Goal: Task Accomplishment & Management: Manage account settings

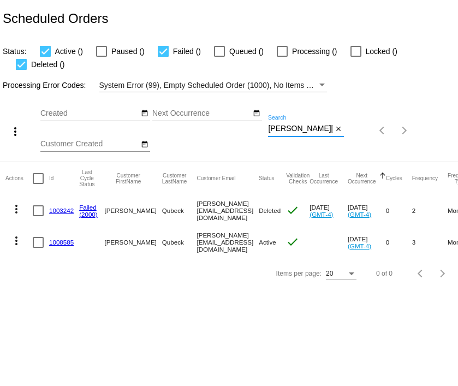
click at [289, 124] on input "carolynqubeck@hotmail.com" at bounding box center [300, 128] width 64 height 9
paste input "kristie.sanchez@g"
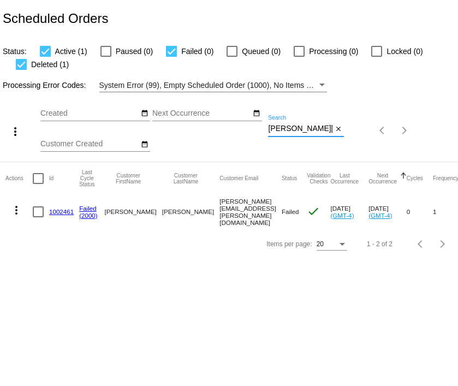
type input "kristie.sanchez@gmail.com"
click at [144, 321] on body "Scheduled Orders Status: Active (1) Paused (0) Failed (0) Queued (0) Processing…" at bounding box center [229, 193] width 458 height 386
click at [46, 48] on div at bounding box center [45, 51] width 11 height 11
click at [45, 57] on input "Active (1)" at bounding box center [45, 57] width 1 height 1
checkbox input "false"
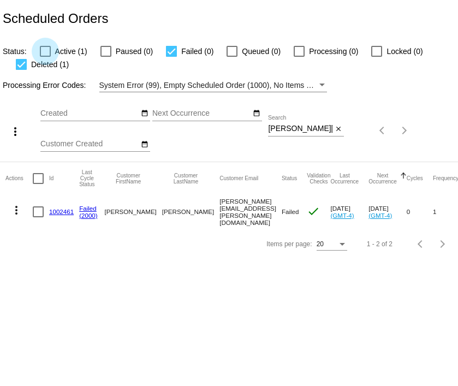
click at [46, 48] on app-dashboard-scheduled-orders "Scheduled Orders Status: Active (1) Paused (0) Failed (0) Queued (0) Processing…" at bounding box center [229, 129] width 458 height 259
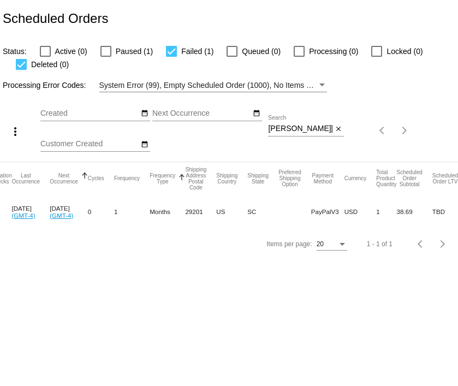
scroll to position [0, 318]
click at [107, 46] on label "Paused (1)" at bounding box center [126, 51] width 52 height 13
click at [106, 57] on input "Paused (1)" at bounding box center [105, 57] width 1 height 1
checkbox input "true"
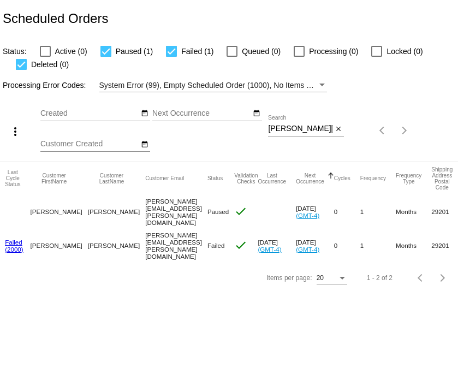
scroll to position [0, 0]
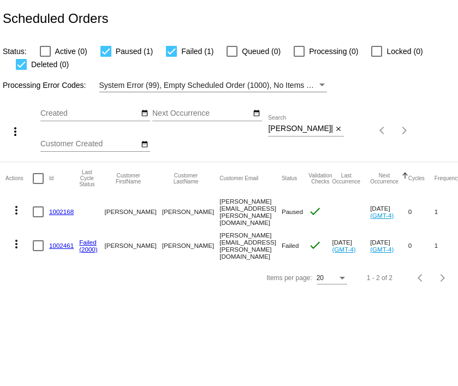
click at [52, 212] on link "1002168" at bounding box center [61, 211] width 25 height 7
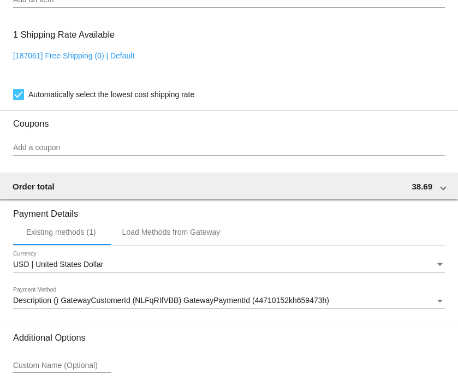
scroll to position [770, 0]
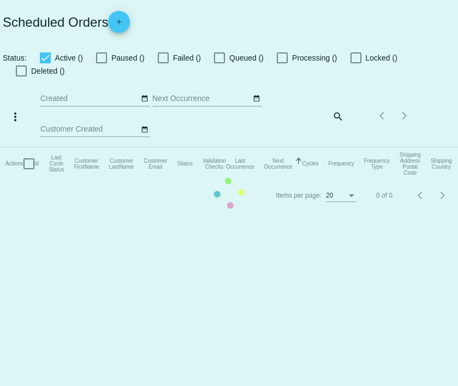
checkbox input "false"
checkbox input "true"
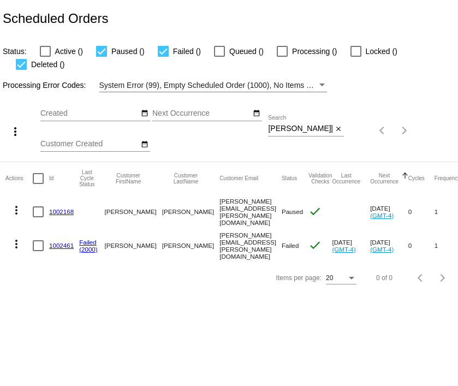
click at [300, 114] on div "more_vert Aug Jan Feb Mar Apr 1" at bounding box center [229, 126] width 458 height 69
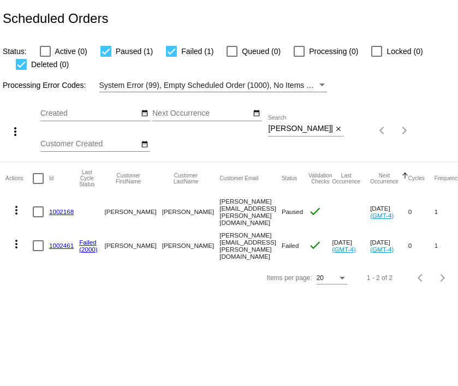
click at [300, 114] on div "more_vert Aug Jan Feb Mar Apr 1" at bounding box center [229, 126] width 458 height 69
click at [278, 116] on div "kristie.sanchez@gmail.com Search" at bounding box center [300, 125] width 64 height 21
click at [279, 124] on div "kristie.sanchez@gmail.com Search" at bounding box center [300, 125] width 64 height 21
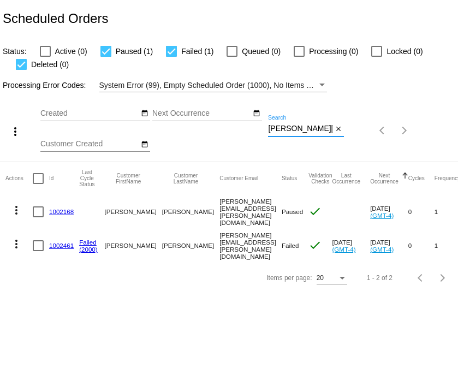
click at [279, 124] on div "kristie.sanchez@gmail.com Search" at bounding box center [300, 125] width 64 height 21
click at [284, 128] on input "kristie.sanchez@gmail.com" at bounding box center [300, 128] width 64 height 9
paste input "janine.johnson24"
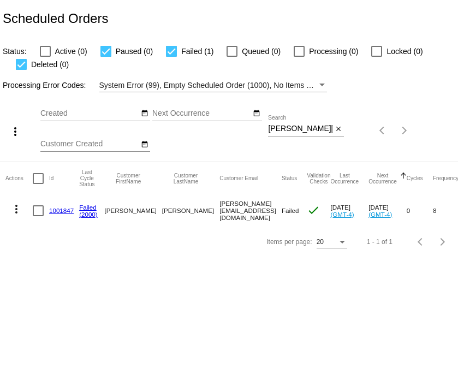
click at [296, 123] on div "janine.johnson24@gmail.com Search" at bounding box center [300, 125] width 64 height 21
click at [294, 133] on input "janine.johnson24@gmail.com" at bounding box center [300, 128] width 64 height 9
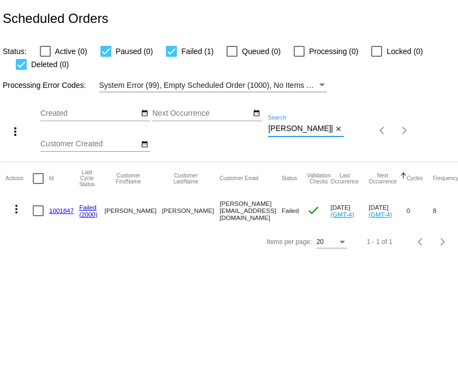
click at [294, 133] on input "janine.johnson24@gmail.com" at bounding box center [300, 128] width 64 height 9
paste input "[EMAIL_ADDRESS][DOMAIN_NAME]"
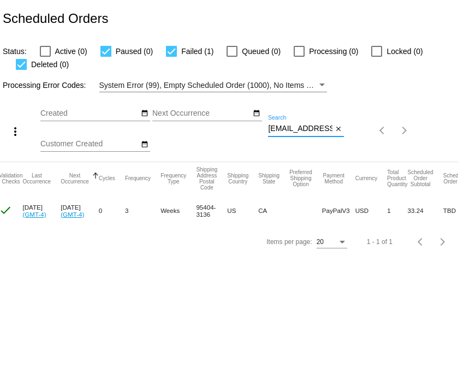
scroll to position [0, 307]
type input "[EMAIL_ADDRESS][DOMAIN_NAME]"
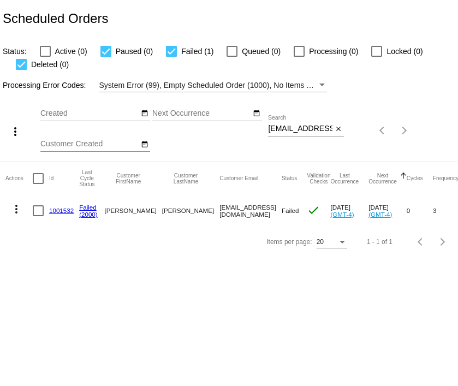
click at [287, 129] on input "[EMAIL_ADDRESS][DOMAIN_NAME]" at bounding box center [300, 128] width 64 height 9
paste input "aaboyce"
type input "aaboyce@comcast.net"
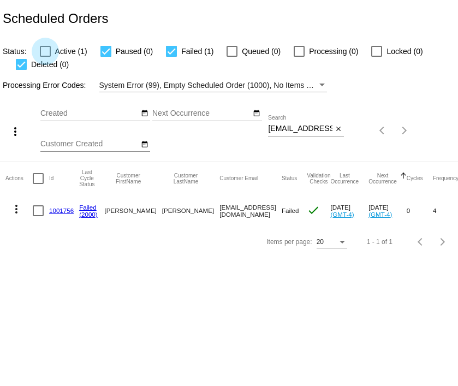
click at [46, 51] on div at bounding box center [45, 51] width 11 height 11
click at [45, 57] on input "Active (1)" at bounding box center [45, 57] width 1 height 1
checkbox input "true"
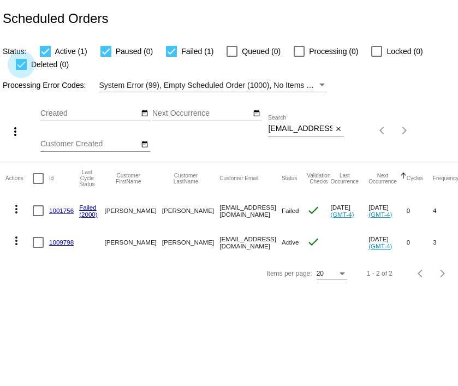
click at [23, 66] on div at bounding box center [21, 64] width 11 height 11
click at [21, 70] on input "Deleted (0)" at bounding box center [21, 70] width 1 height 1
checkbox input "false"
click at [17, 208] on mat-icon "more_vert" at bounding box center [16, 208] width 13 height 13
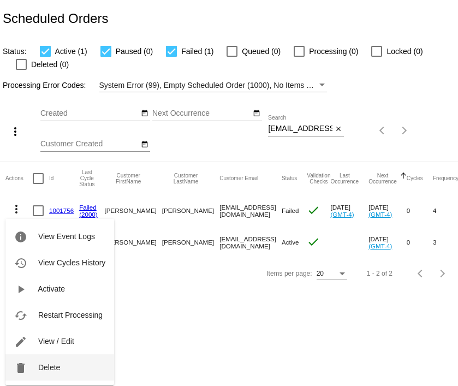
click at [44, 362] on button "delete Delete" at bounding box center [59, 367] width 109 height 26
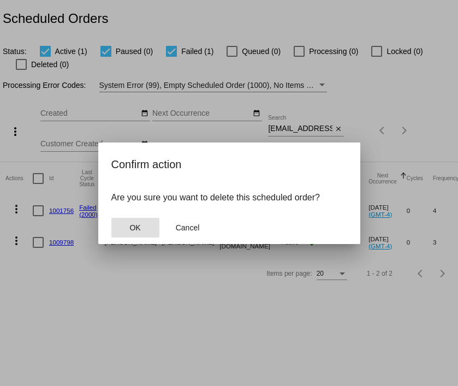
click at [134, 226] on span "OK" at bounding box center [134, 227] width 11 height 9
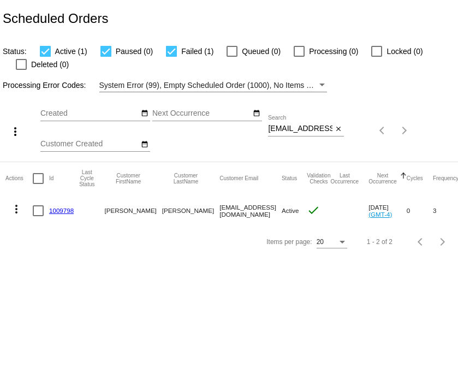
click at [67, 211] on link "1009798" at bounding box center [61, 210] width 25 height 7
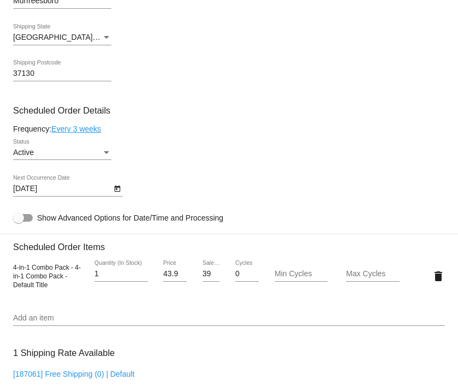
scroll to position [448, 0]
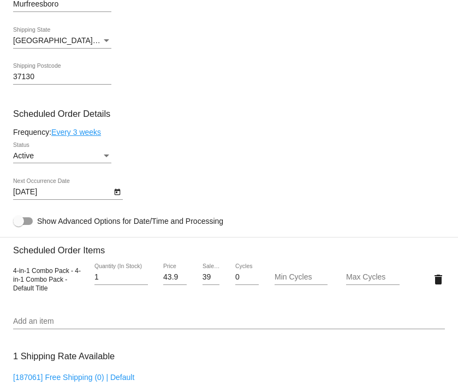
click at [201, 280] on div "39.59 Sale Price" at bounding box center [211, 278] width 36 height 31
click at [250, 251] on h3 "Scheduled Order Items" at bounding box center [228, 246] width 431 height 19
click at [207, 281] on input "39.59" at bounding box center [210, 277] width 17 height 9
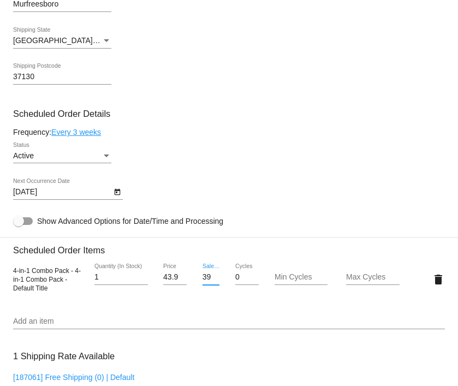
click at [207, 281] on input "39.59" at bounding box center [210, 277] width 17 height 9
click at [190, 323] on mat-card "Customer 6179006: ann boyce aaboyce@comcast.net Customer Shipping Enter Shippin…" at bounding box center [229, 257] width 458 height 1099
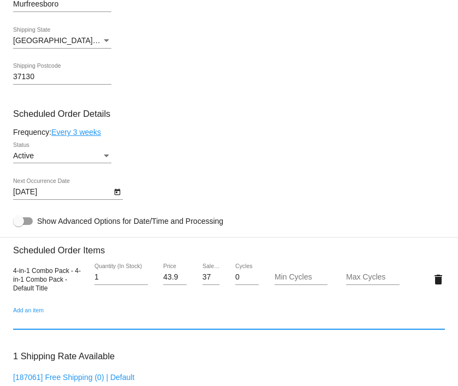
click at [208, 281] on input "37.99" at bounding box center [210, 277] width 17 height 9
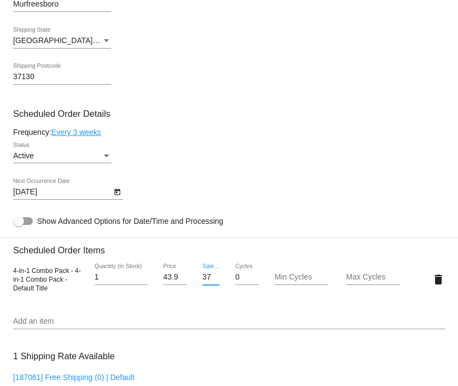
click at [208, 281] on input "37.99" at bounding box center [210, 277] width 17 height 9
type input "34.19"
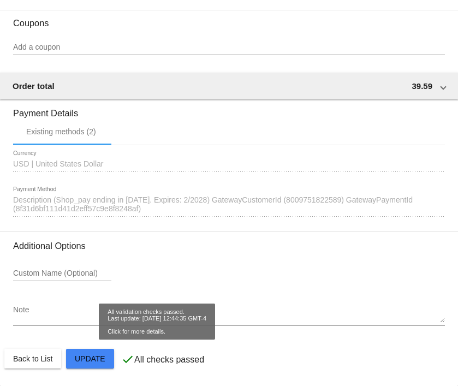
scroll to position [875, 0]
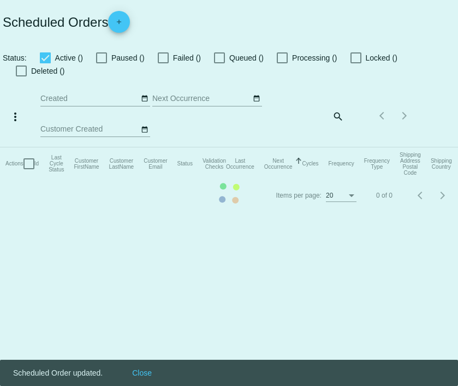
checkbox input "true"
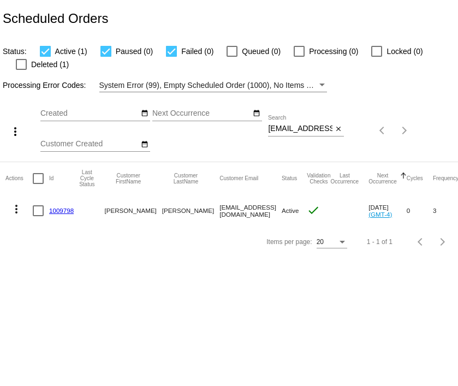
click at [22, 62] on div at bounding box center [21, 64] width 11 height 11
click at [21, 70] on input "Deleted (1)" at bounding box center [21, 70] width 1 height 1
checkbox input "true"
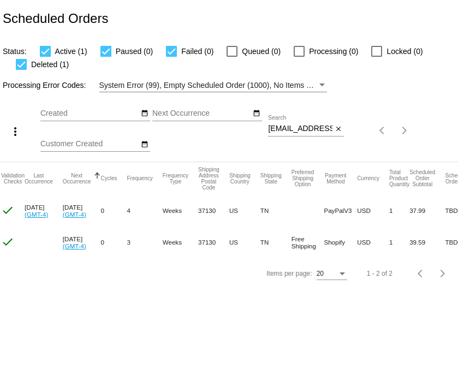
scroll to position [0, 307]
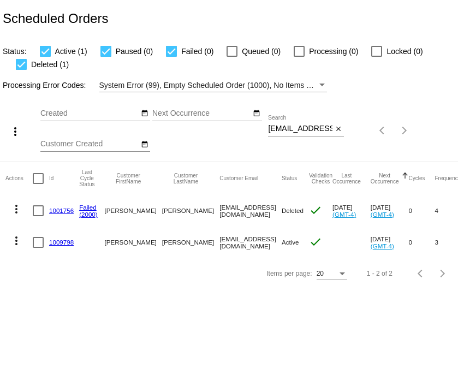
click at [296, 129] on input "[EMAIL_ADDRESS][DOMAIN_NAME]" at bounding box center [300, 128] width 64 height 9
click at [64, 242] on link "1009798" at bounding box center [61, 241] width 25 height 7
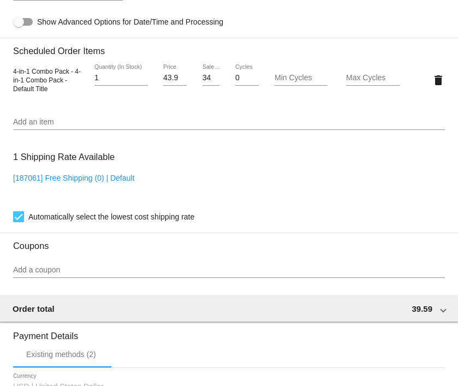
scroll to position [646, 0]
drag, startPoint x: 206, startPoint y: 82, endPoint x: 229, endPoint y: 85, distance: 22.6
click at [229, 85] on div "4-in-1 Combo Pack - 4-in-1 Combo Pack - Default Title 1 Quantity (In Stock) 43.…" at bounding box center [228, 80] width 431 height 31
click at [229, 111] on mat-card "Customer 6179006: [PERSON_NAME] [EMAIL_ADDRESS][DOMAIN_NAME] Customer Shipping …" at bounding box center [229, 59] width 458 height 1099
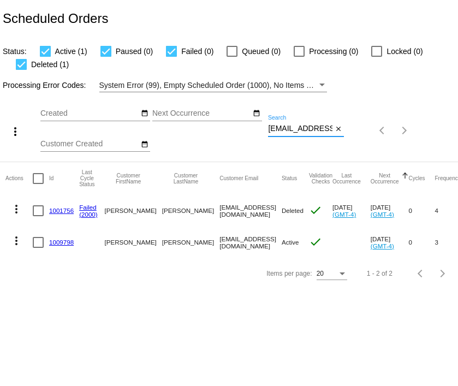
click at [298, 133] on input "aaboyce@comcast.net" at bounding box center [300, 128] width 64 height 9
paste input "cstillman"
type input "cstillman@comcast.net"
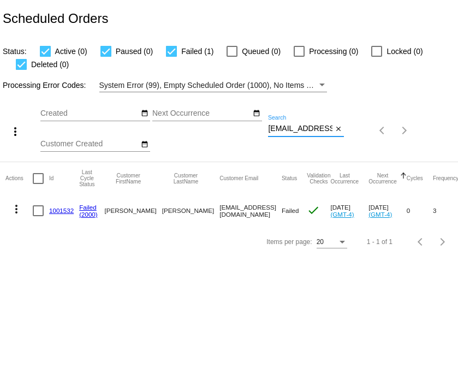
click at [291, 130] on input "[EMAIL_ADDRESS][DOMAIN_NAME]" at bounding box center [300, 128] width 64 height 9
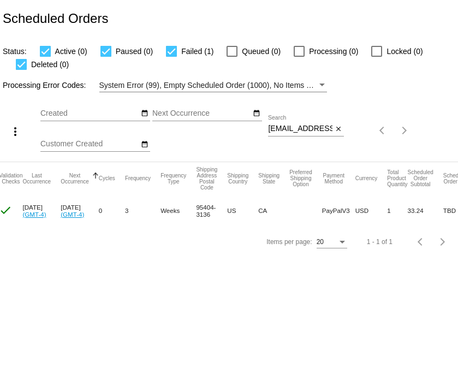
scroll to position [0, 307]
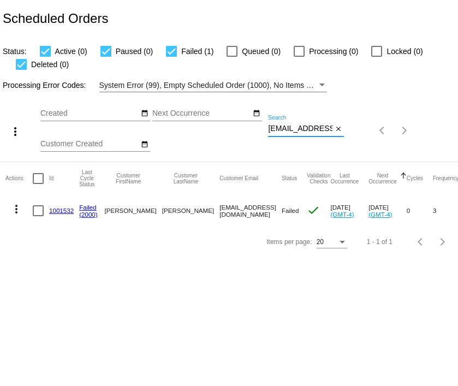
click at [309, 131] on input "[EMAIL_ADDRESS][DOMAIN_NAME]" at bounding box center [300, 128] width 64 height 9
paste input "[EMAIL_ADDRESS][DOMAIN_NAME]"
type input "[EMAIL_ADDRESS][DOMAIN_NAME]"
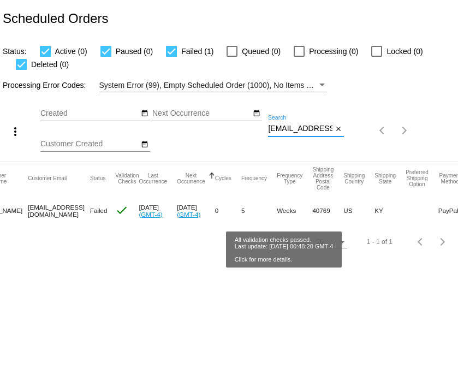
scroll to position [0, 243]
